Goal: Transaction & Acquisition: Purchase product/service

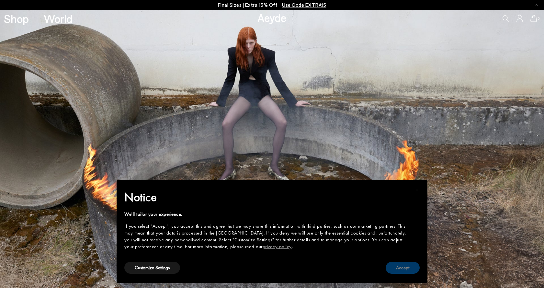
click at [404, 268] on button "Accept" at bounding box center [402, 267] width 34 height 12
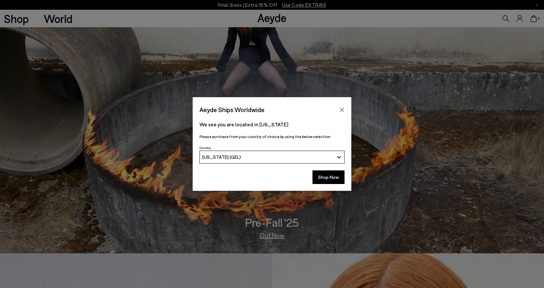
scroll to position [15, 0]
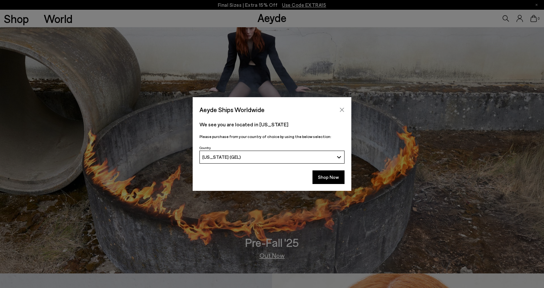
click at [341, 108] on icon "Close" at bounding box center [341, 109] width 5 height 5
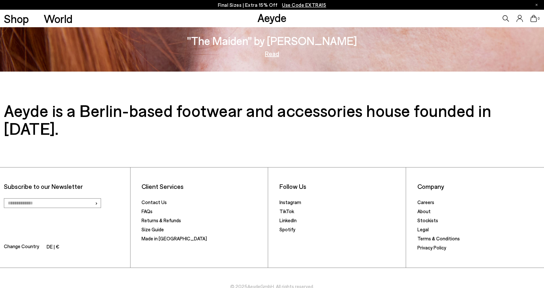
scroll to position [1247, 0]
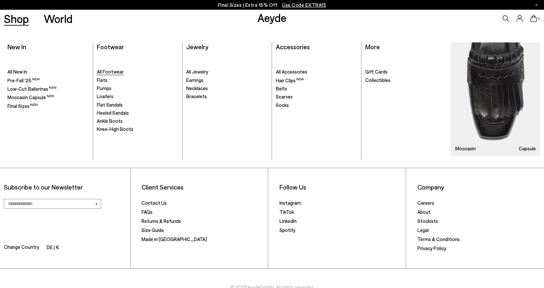
click at [101, 73] on span "All Footwear" at bounding box center [110, 72] width 27 height 6
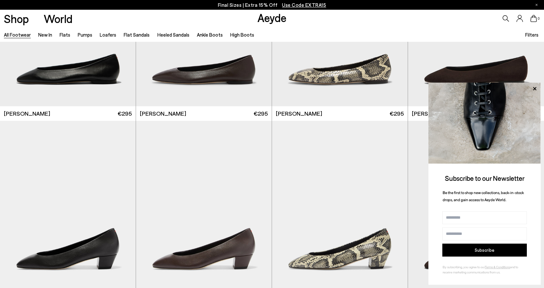
scroll to position [1256, 0]
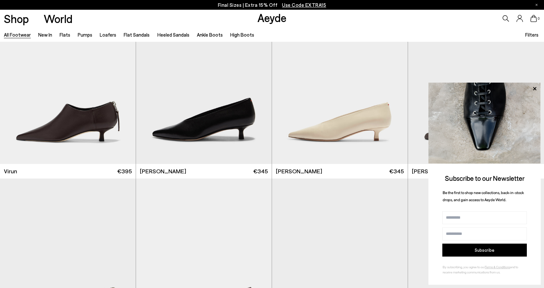
scroll to position [2467, 0]
